Goal: Task Accomplishment & Management: Use online tool/utility

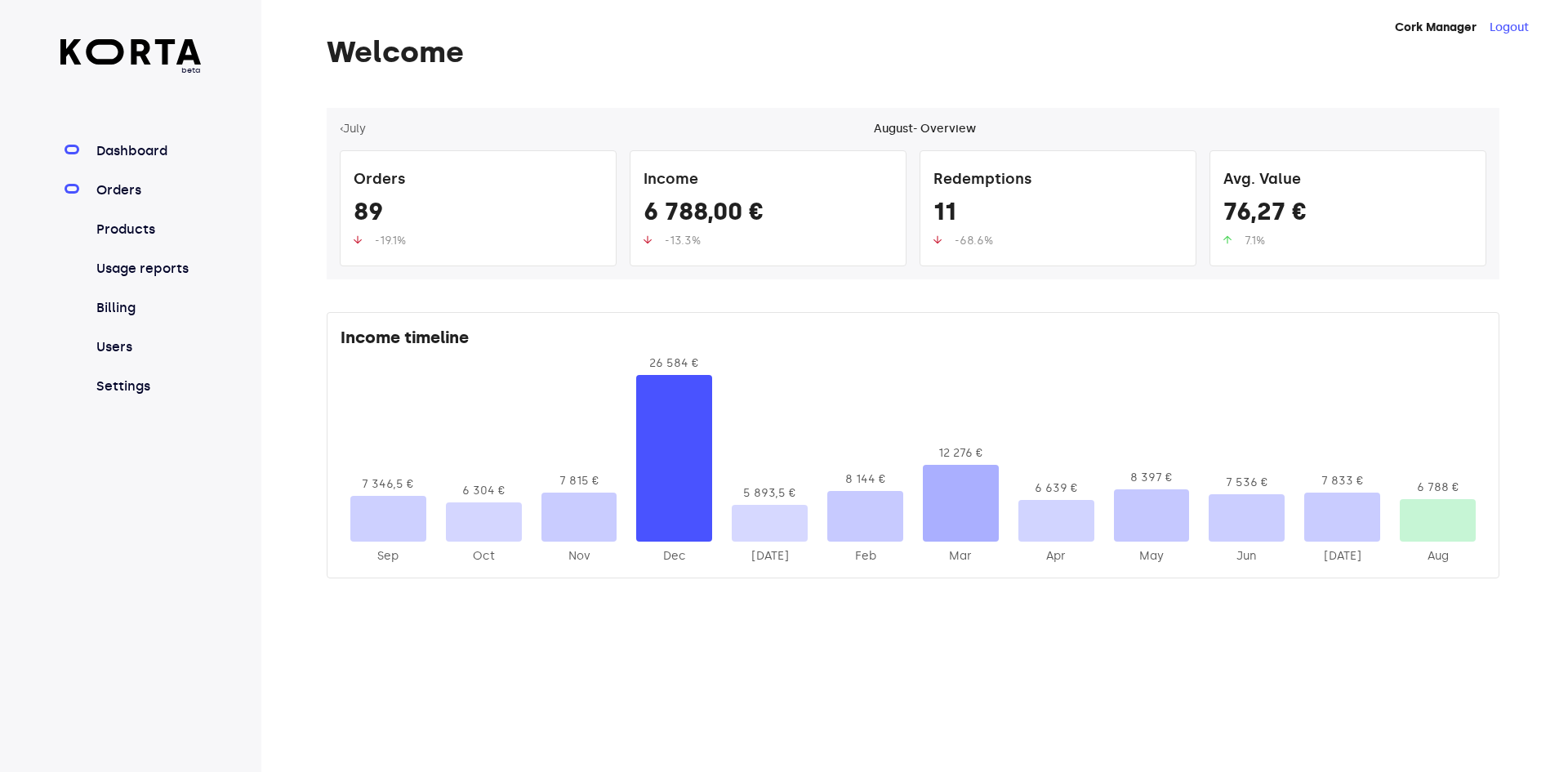
click at [120, 192] on link "Orders" at bounding box center [147, 190] width 108 height 20
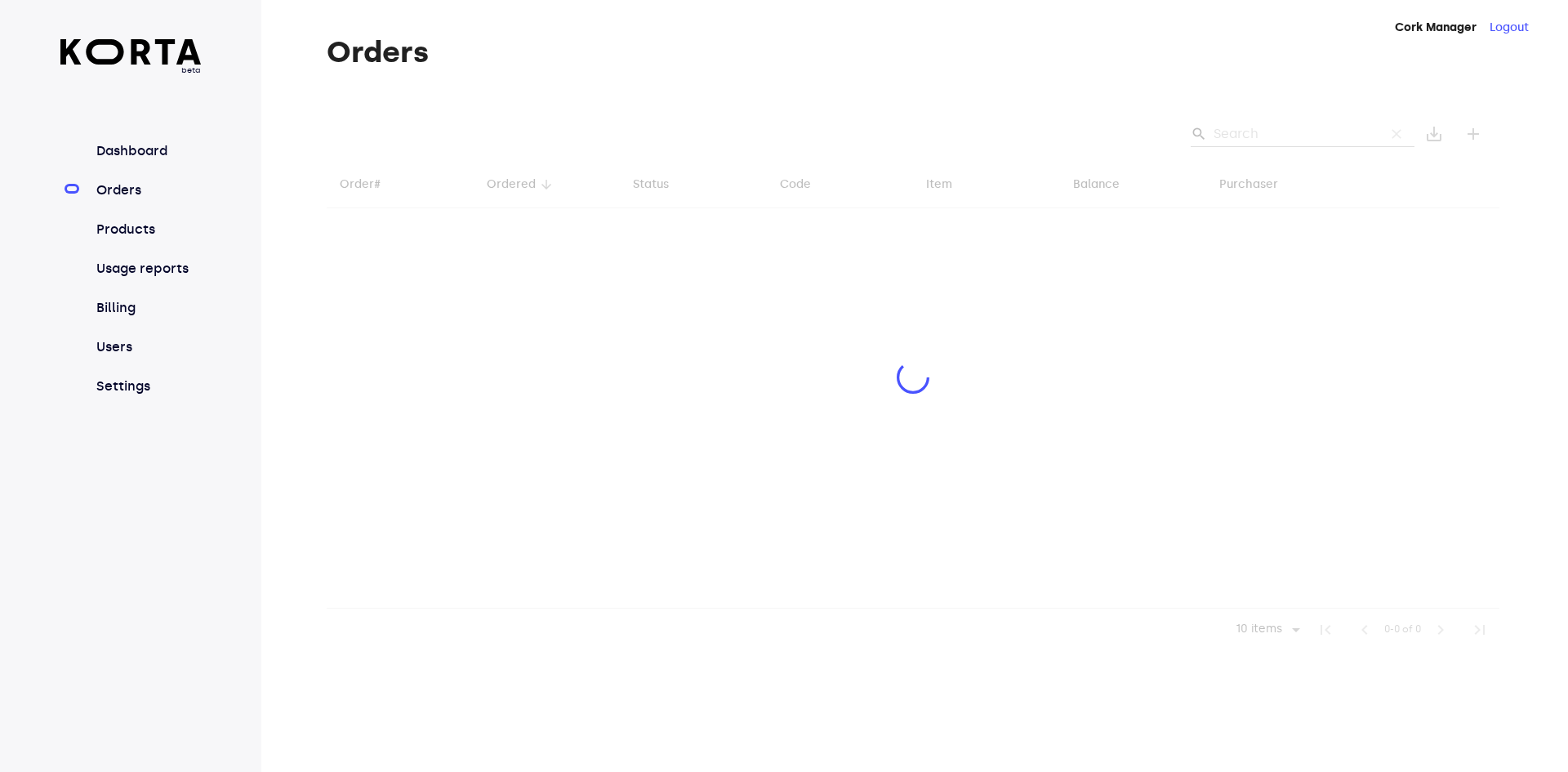
click at [1262, 127] on div at bounding box center [913, 378] width 1173 height 543
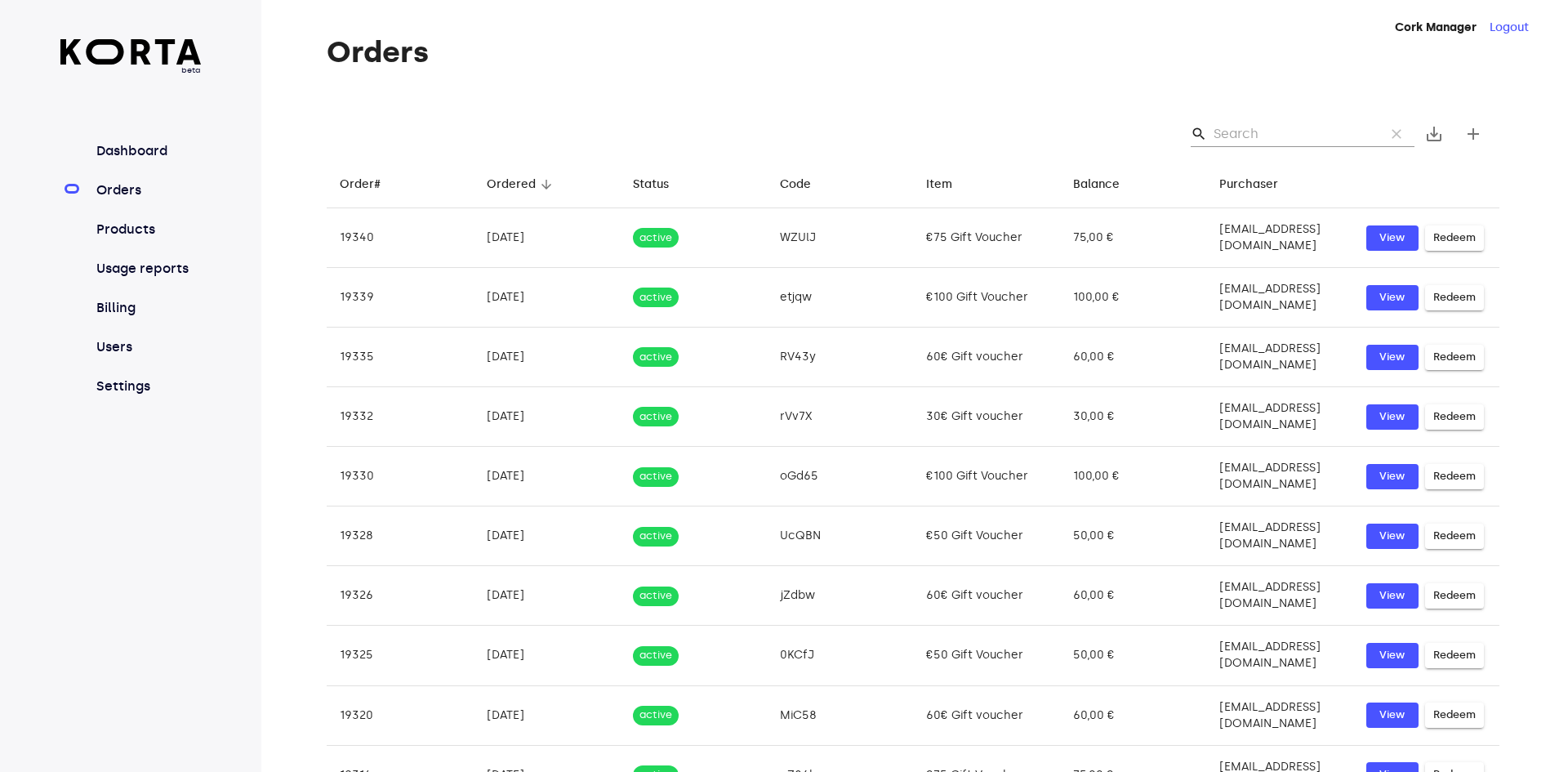
click at [1288, 135] on input "Search" at bounding box center [1293, 134] width 159 height 26
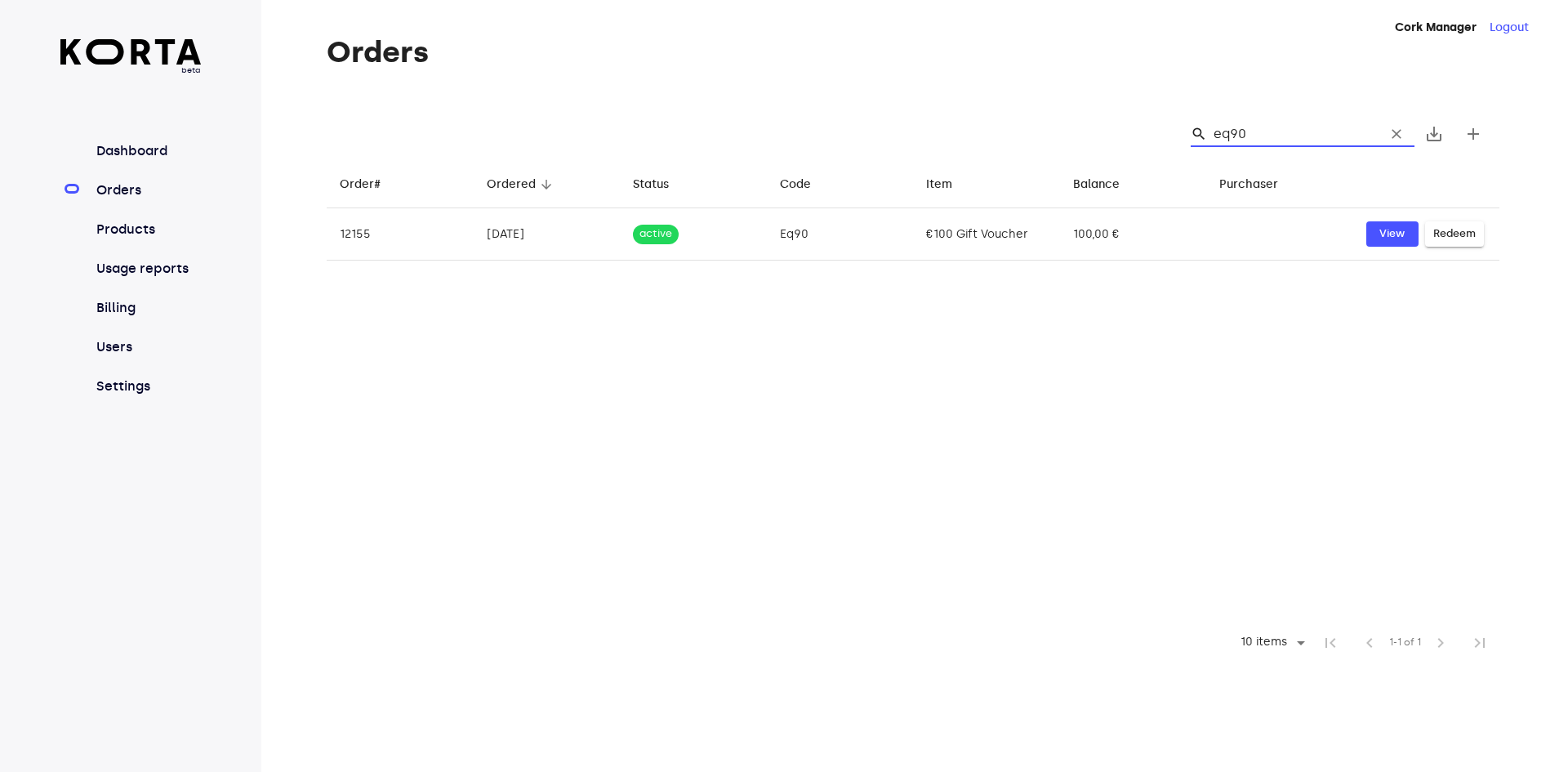
click at [1227, 138] on input "eq90" at bounding box center [1293, 134] width 159 height 26
type input "eq90"
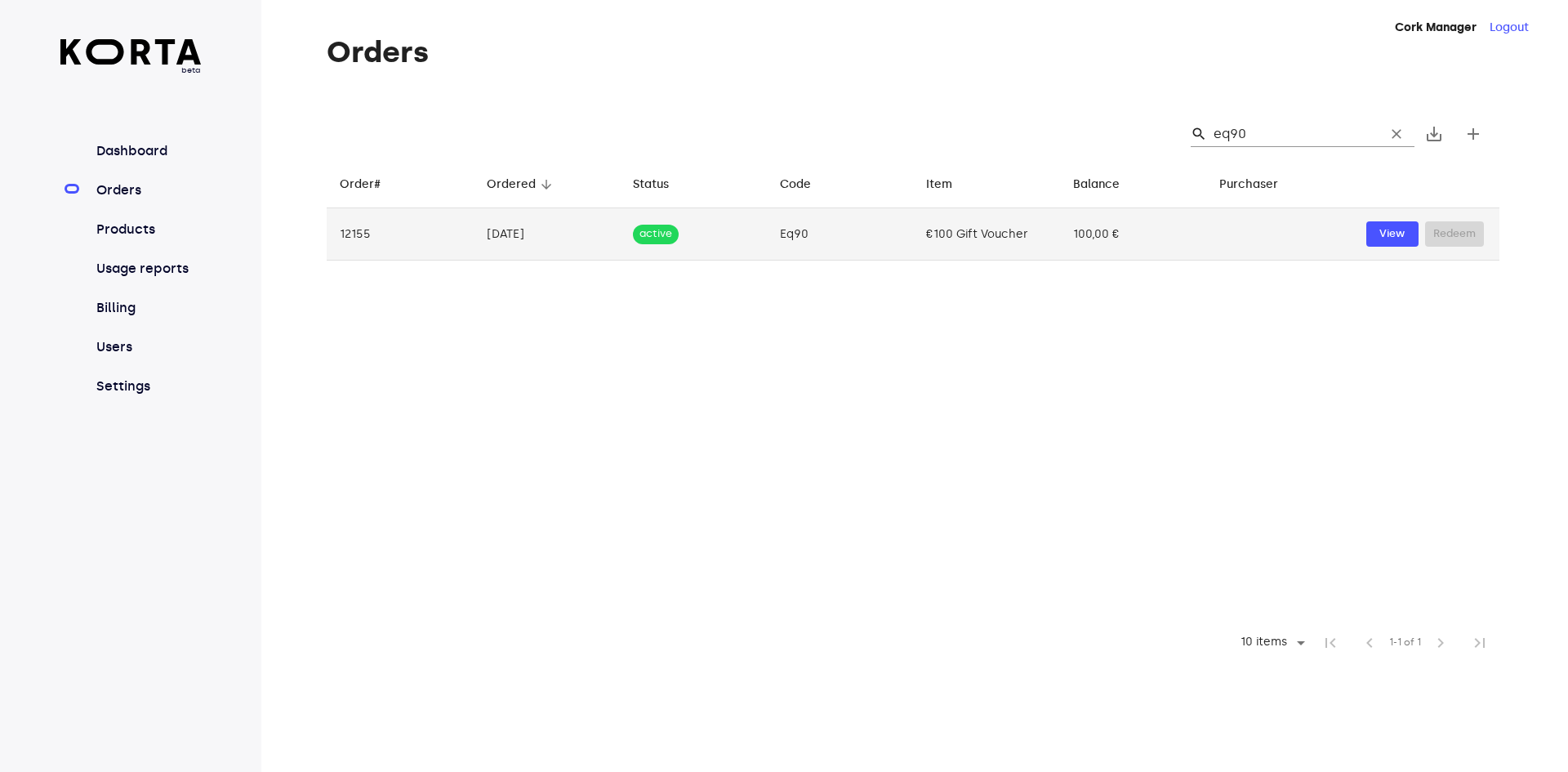
click at [1115, 233] on td "100,00 €" at bounding box center [1133, 233] width 147 height 52
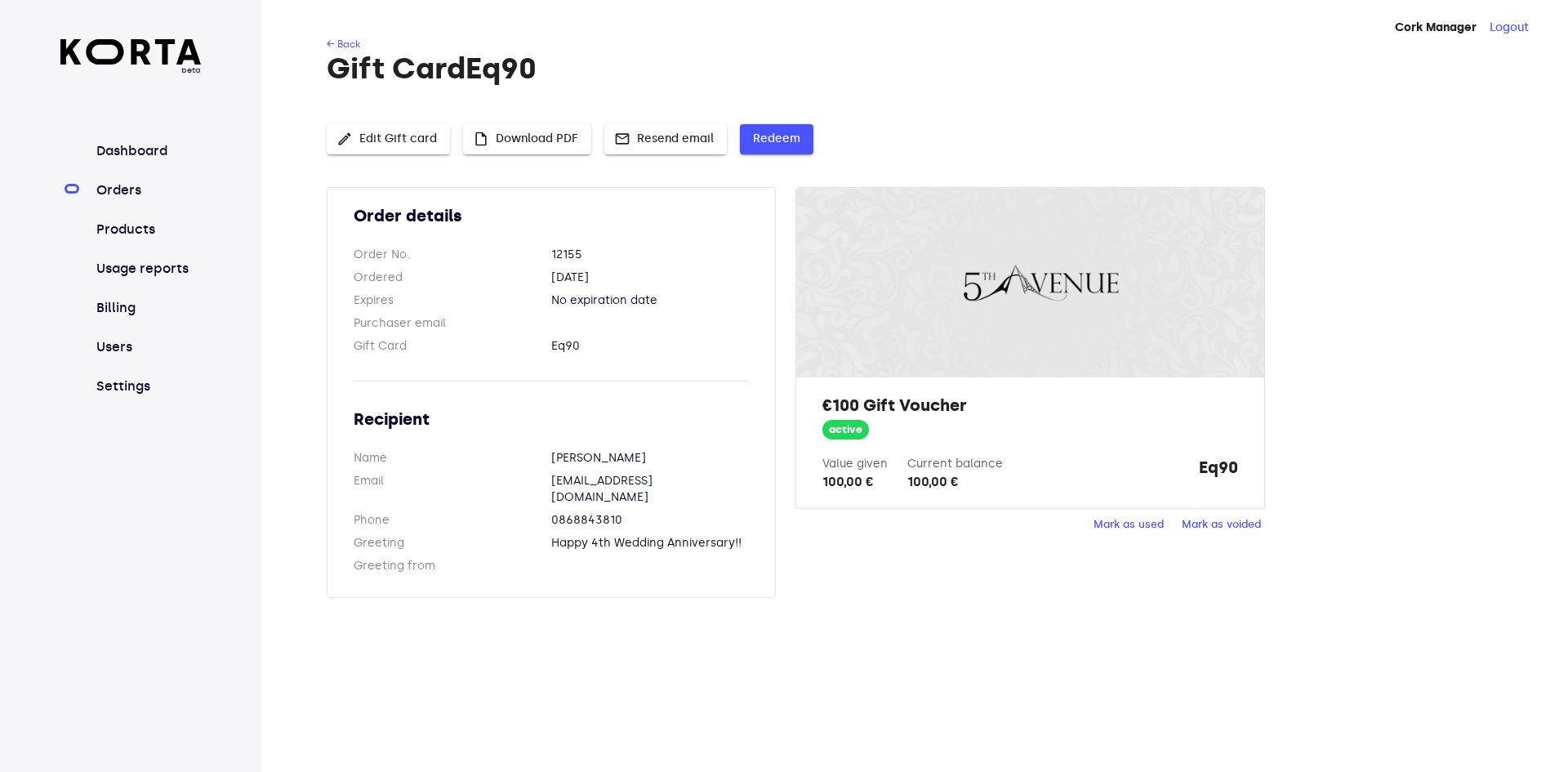
click at [782, 149] on button "Redeem" at bounding box center [776, 139] width 73 height 30
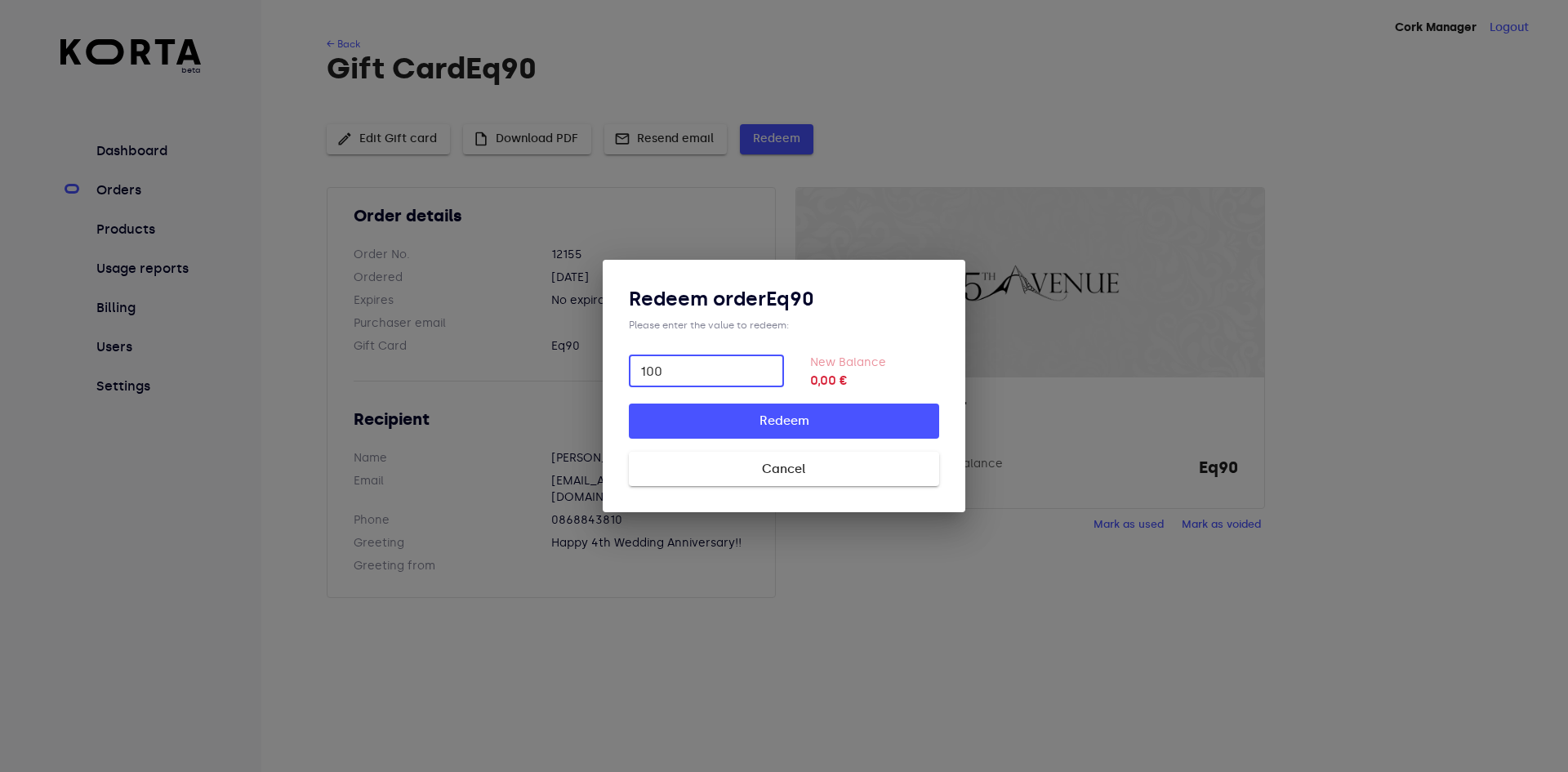
type input "100"
click at [629, 403] on button "Redeem" at bounding box center [784, 420] width 310 height 34
